Goal: Find specific page/section: Find specific page/section

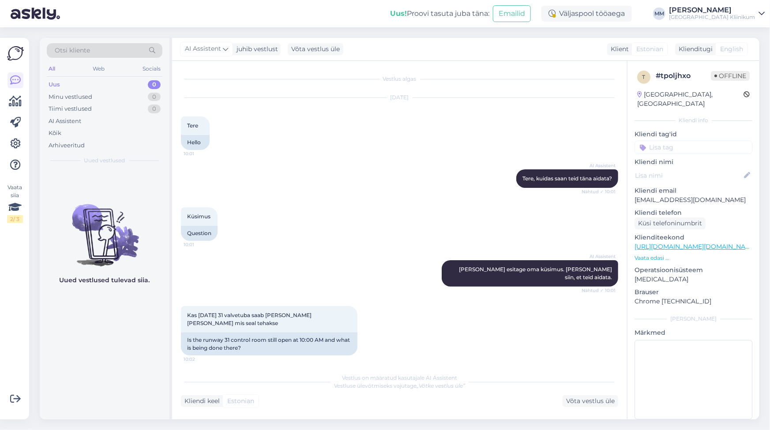
scroll to position [2384, 0]
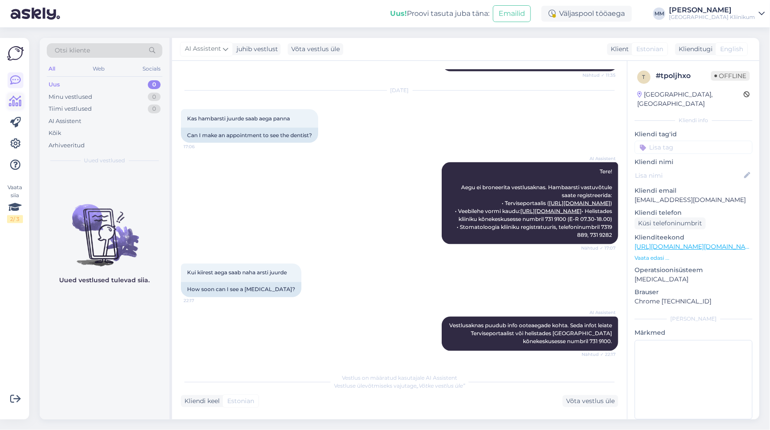
click at [16, 101] on icon at bounding box center [15, 101] width 13 height 11
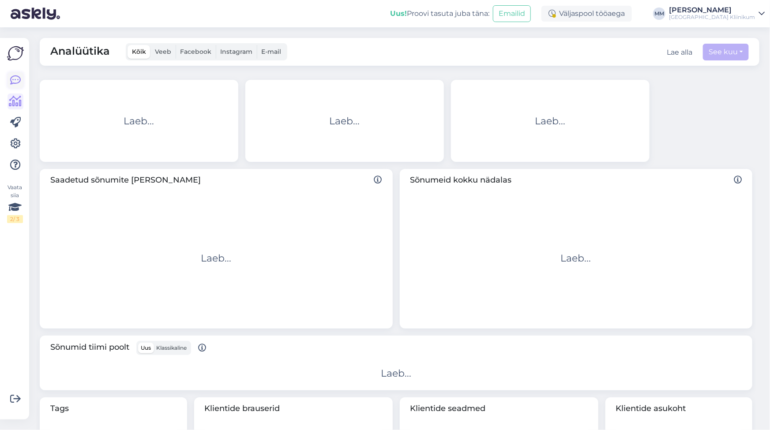
click at [13, 79] on icon at bounding box center [15, 80] width 11 height 11
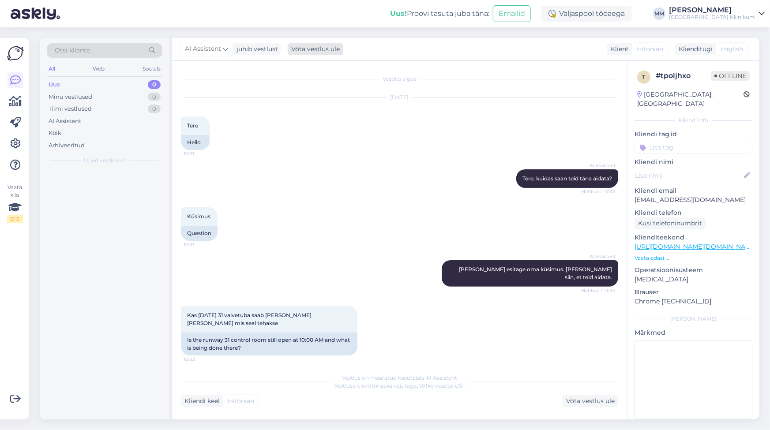
scroll to position [2384, 0]
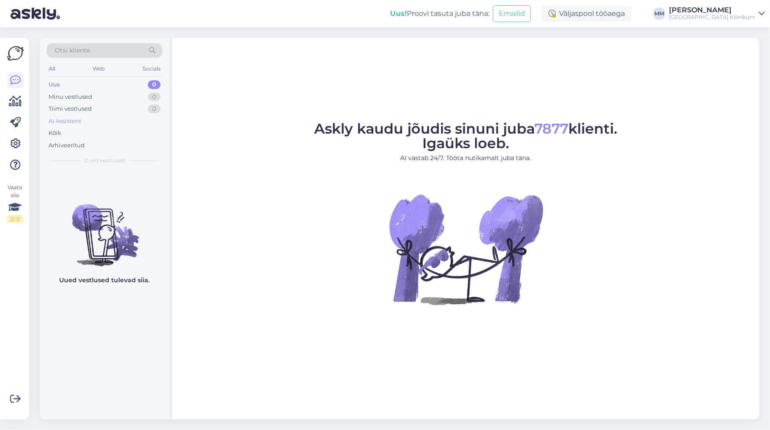
click at [82, 121] on div "AI Assistent" at bounding box center [105, 121] width 116 height 12
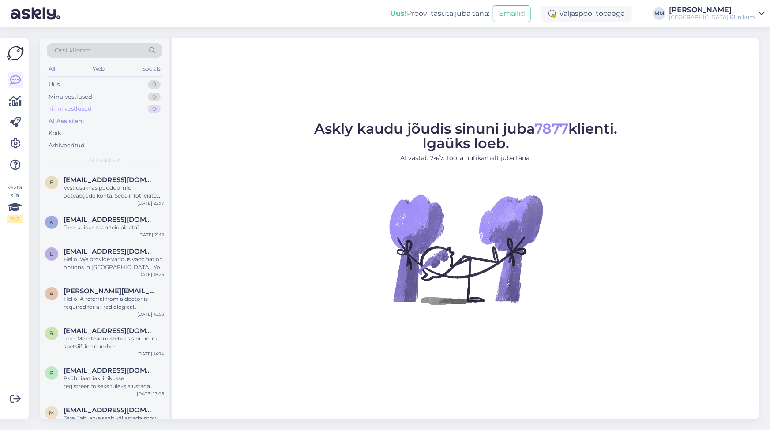
click at [54, 109] on div "Tiimi vestlused" at bounding box center [70, 109] width 43 height 9
